Goal: Check status: Check status

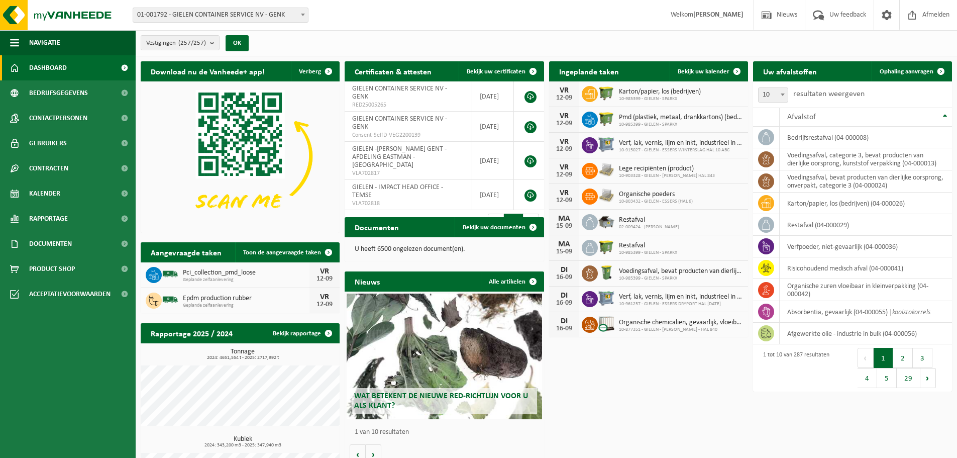
click at [214, 15] on span "01-001792 - GIELEN CONTAINER SERVICE NV - GENK" at bounding box center [220, 15] width 175 height 14
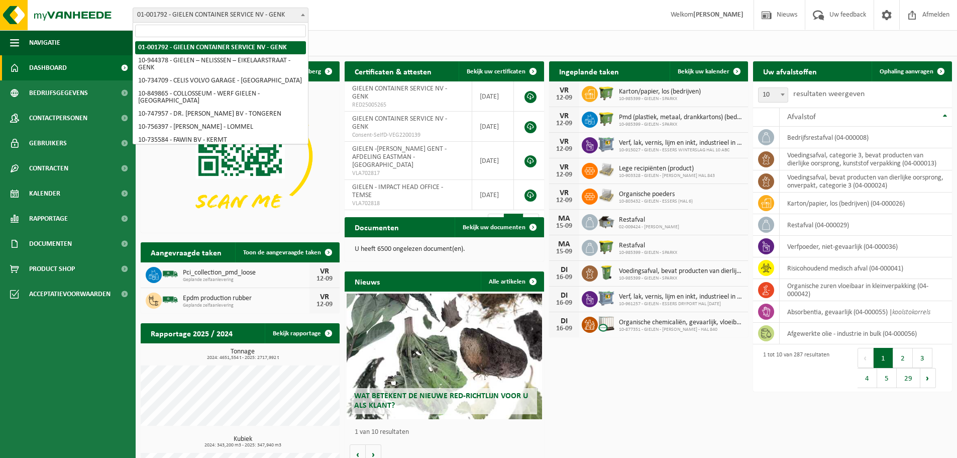
click at [223, 33] on input "search" at bounding box center [220, 31] width 171 height 13
type input "s"
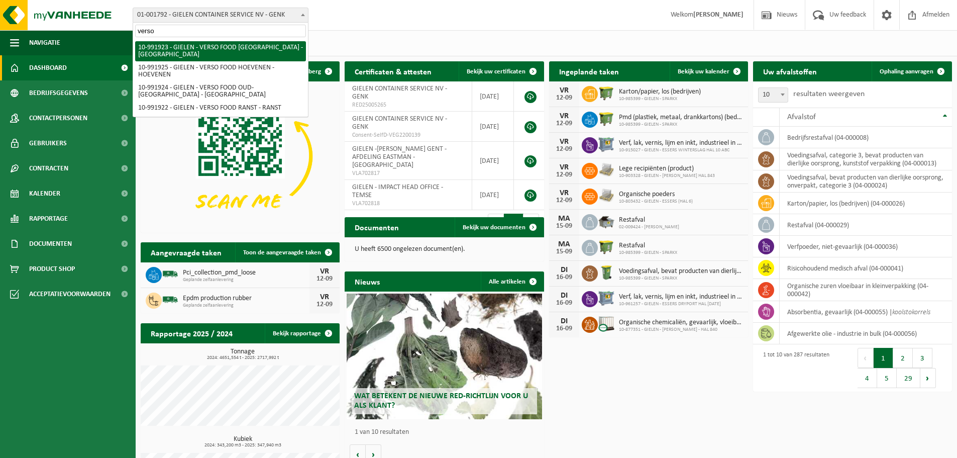
type input "verso"
select select "170006"
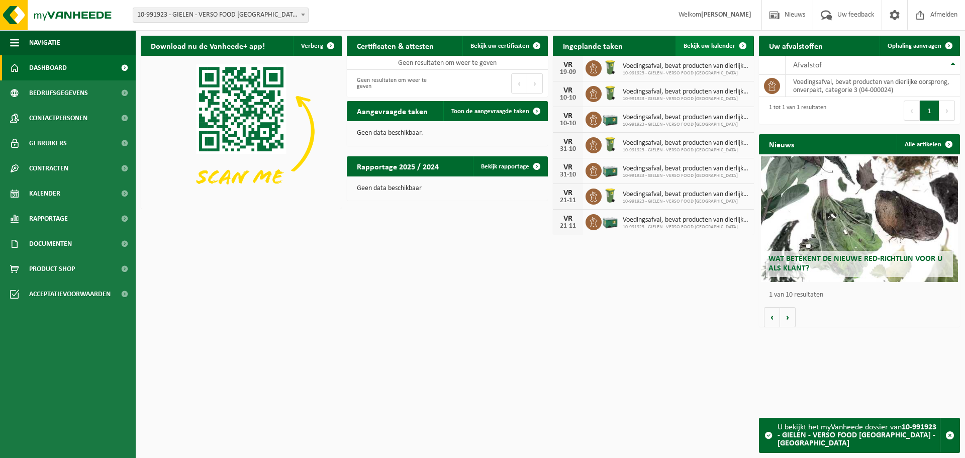
click at [712, 43] on span "Bekijk uw kalender" at bounding box center [709, 46] width 52 height 7
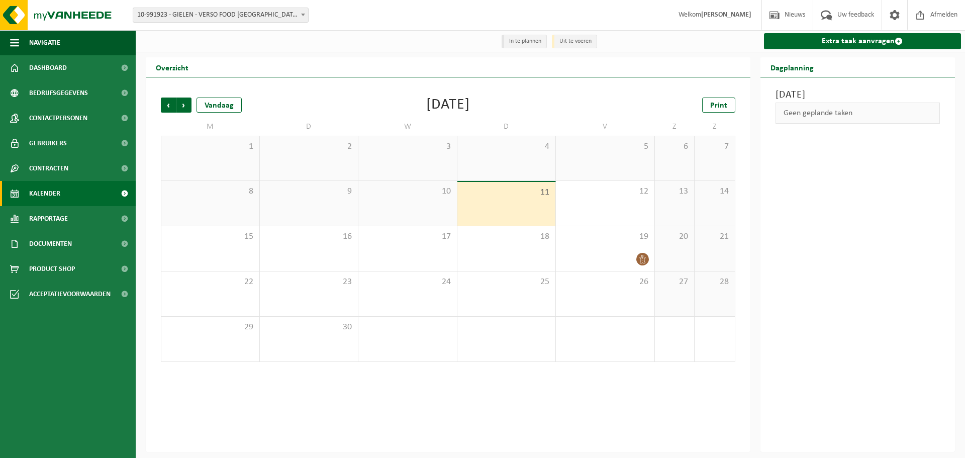
click at [216, 13] on span "10-991923 - GIELEN - VERSO FOOD [GEOGRAPHIC_DATA] - [GEOGRAPHIC_DATA]" at bounding box center [220, 15] width 175 height 14
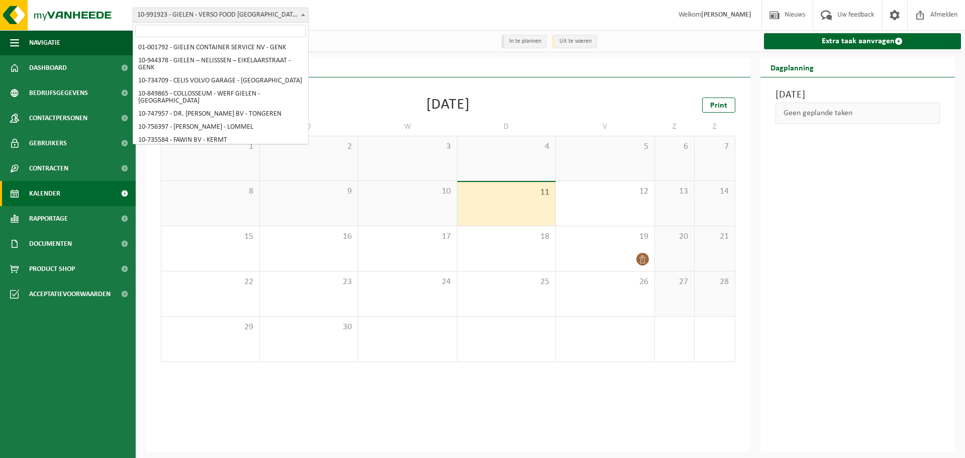
scroll to position [3258, 0]
select select "170008"
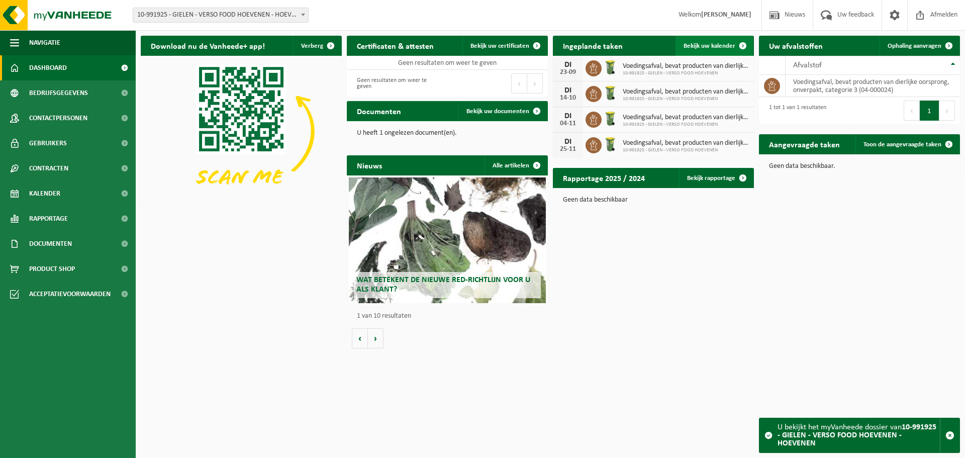
click at [716, 46] on span "Bekijk uw kalender" at bounding box center [709, 46] width 52 height 7
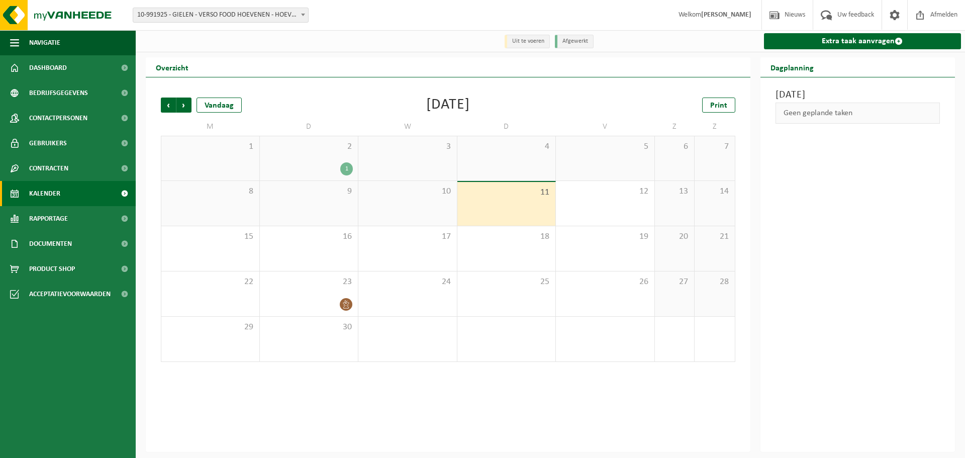
click at [277, 17] on span "10-991925 - GIELEN - VERSO FOOD HOEVENEN - HOEVENEN" at bounding box center [220, 15] width 175 height 14
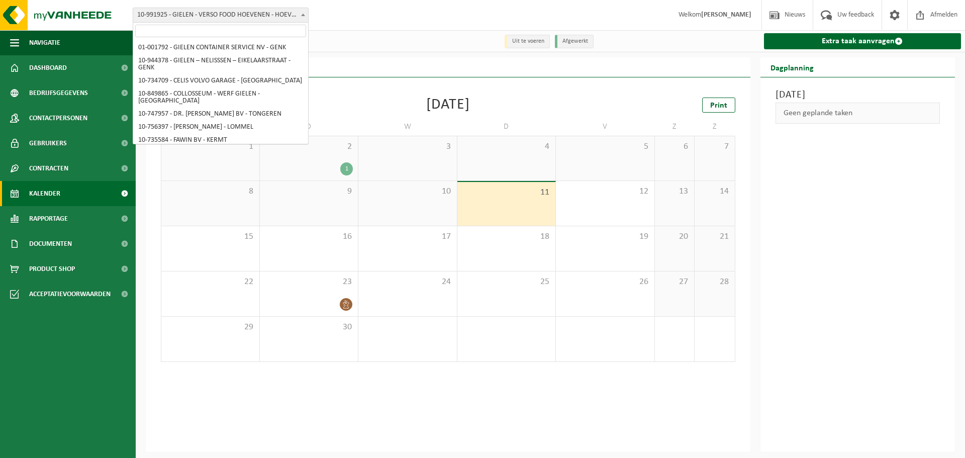
scroll to position [3257, 0]
select select "170007"
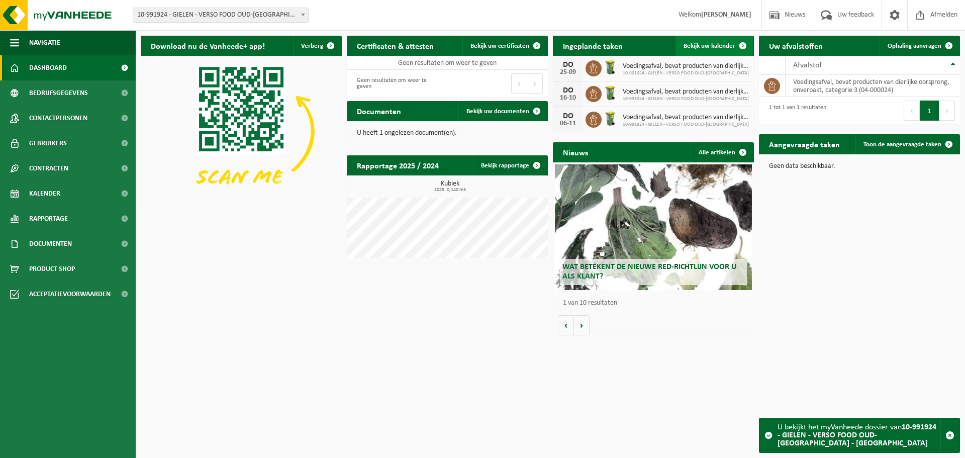
click at [709, 51] on link "Bekijk uw kalender" at bounding box center [713, 46] width 77 height 20
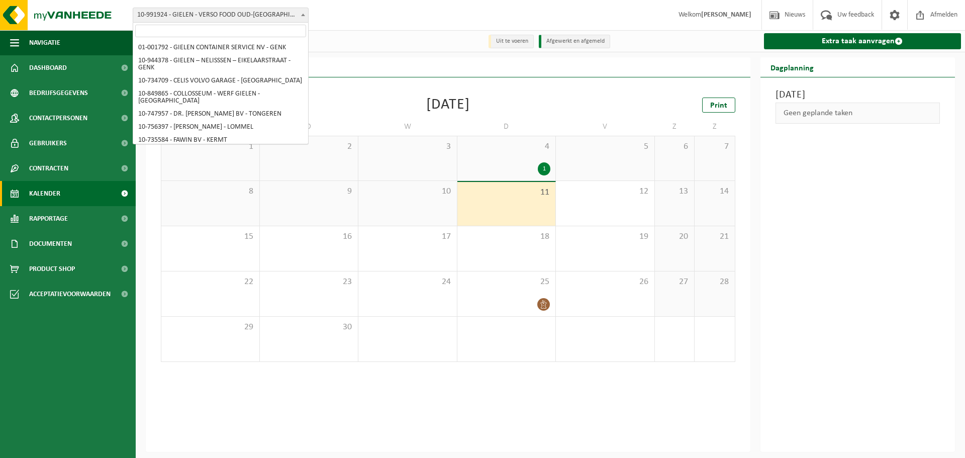
click at [282, 10] on span "10-991924 - GIELEN - VERSO FOOD OUD-[GEOGRAPHIC_DATA] - [GEOGRAPHIC_DATA]" at bounding box center [220, 15] width 175 height 14
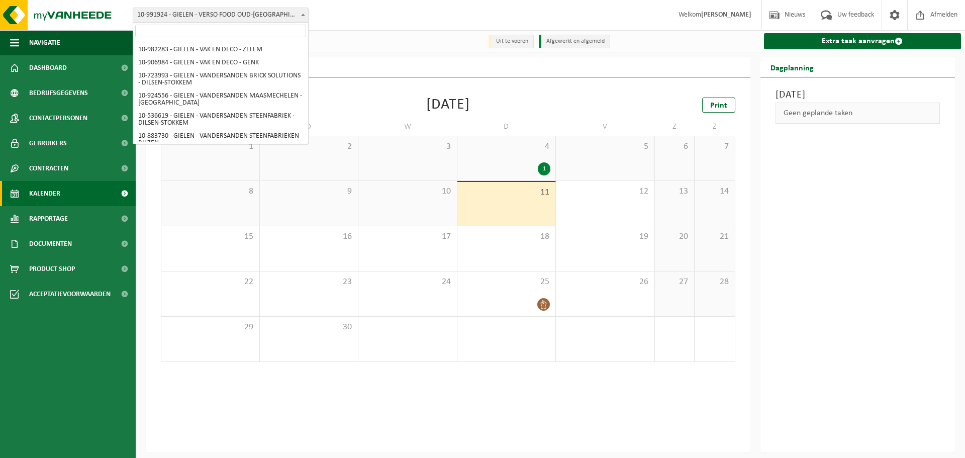
select select "170005"
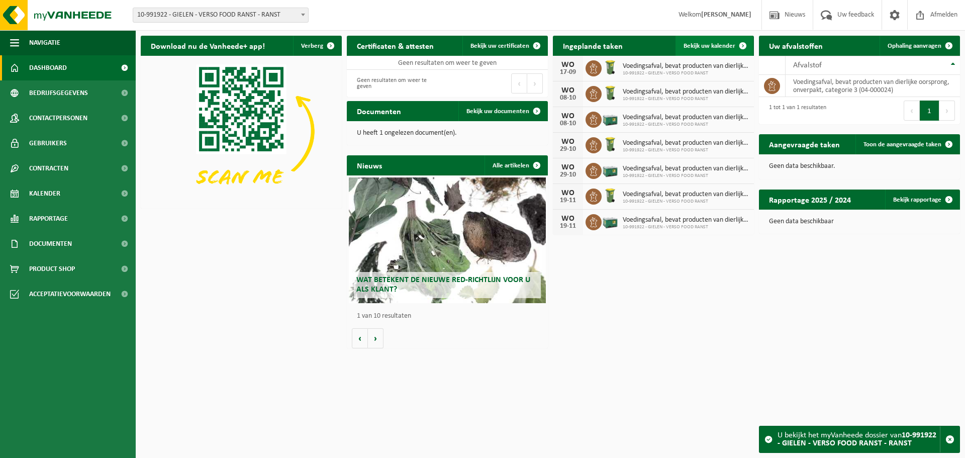
click at [705, 47] on span "Bekijk uw kalender" at bounding box center [709, 46] width 52 height 7
